Goal: Use online tool/utility

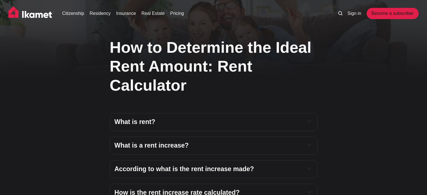
scroll to position [84, 0]
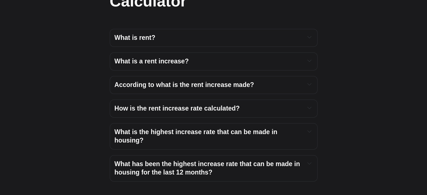
click at [201, 65] on h4 "What is a rent increase?" at bounding box center [208, 61] width 186 height 8
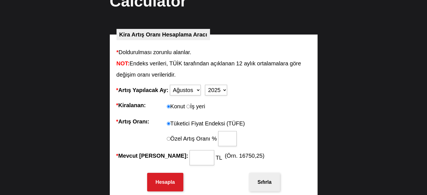
click at [178, 38] on legend "Kira Artış Oranı Hesaplama Aracı" at bounding box center [164, 34] width 94 height 11
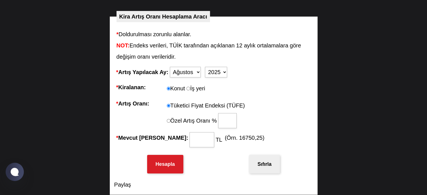
scroll to position [112, 0]
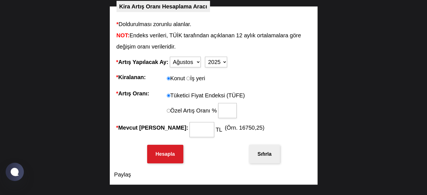
click at [198, 65] on select "[PERSON_NAME] Şubat Mart Nisan Mayıs Haziran Temmuz Ağustos Eylül [PERSON_NAME]…" at bounding box center [185, 62] width 31 height 11
select select "11"
click at [170, 57] on select "[PERSON_NAME] Şubat Mart Nisan Mayıs Haziran Temmuz Ağustos Eylül [PERSON_NAME]…" at bounding box center [185, 62] width 31 height 11
click at [190, 130] on input "* Mevcut [PERSON_NAME]:" at bounding box center [202, 129] width 25 height 15
type input "19000"
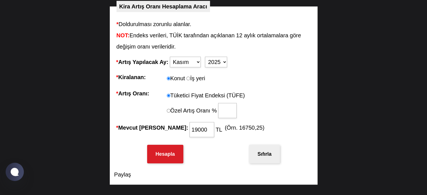
click at [171, 149] on button "Hesapla" at bounding box center [165, 154] width 36 height 19
click at [337, 55] on div "Kira Artış Oranı Hesaplama Aracı * Doldurulması zorunlu alanlar. NOT: Endeks ve…" at bounding box center [213, 175] width 425 height 348
click at [160, 157] on button "Hesapla" at bounding box center [165, 154] width 36 height 19
click at [319, 82] on div "Kira Artış Oranı Hesaplama Aracı * Doldurulması zorunlu alanlar. NOT: Endeks ve…" at bounding box center [213, 175] width 425 height 348
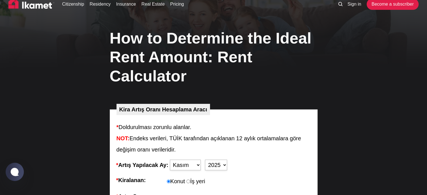
scroll to position [0, 0]
